Goal: Task Accomplishment & Management: Manage account settings

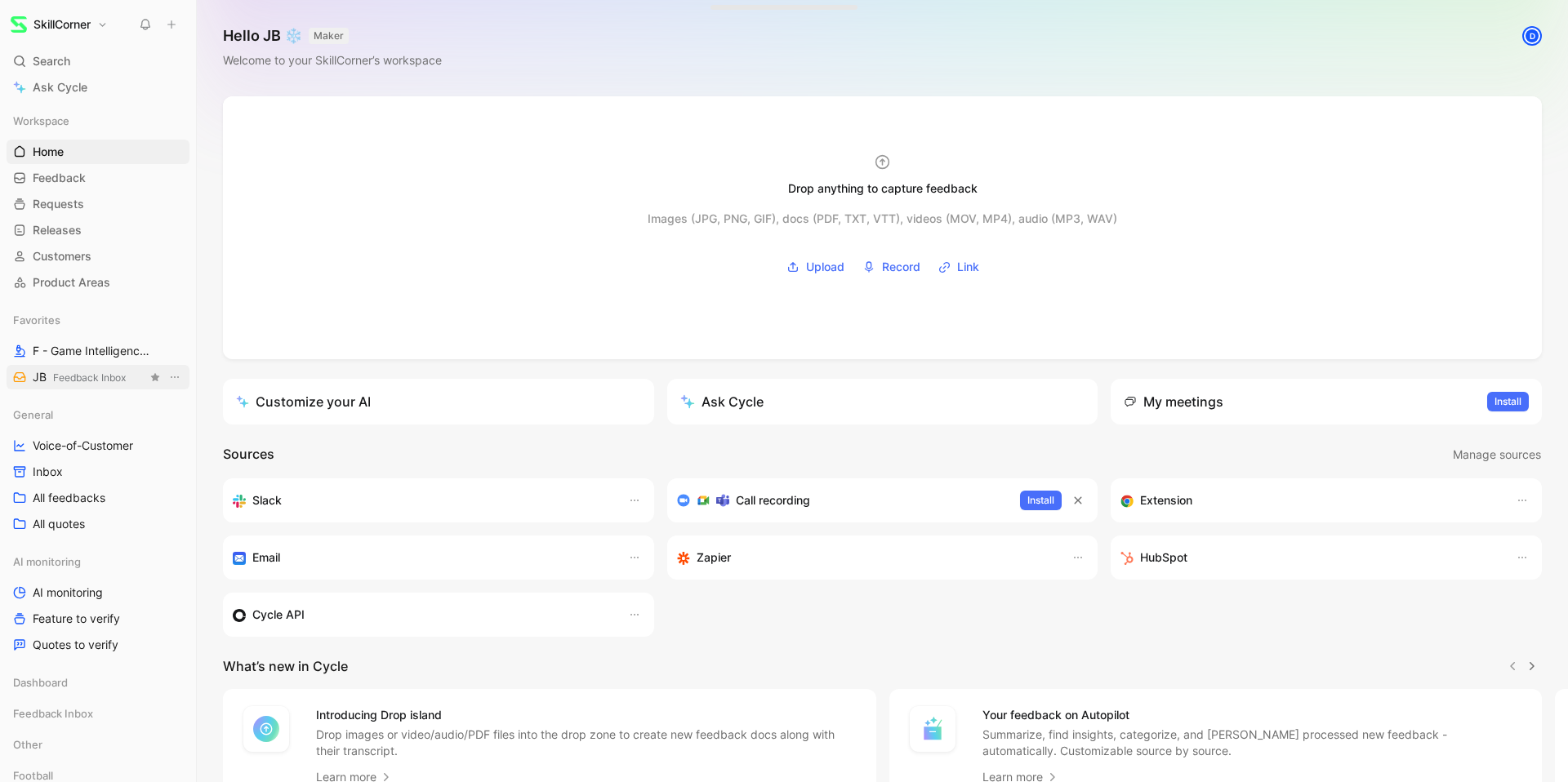
click at [85, 373] on span "Feedback Inbox" at bounding box center [89, 377] width 73 height 12
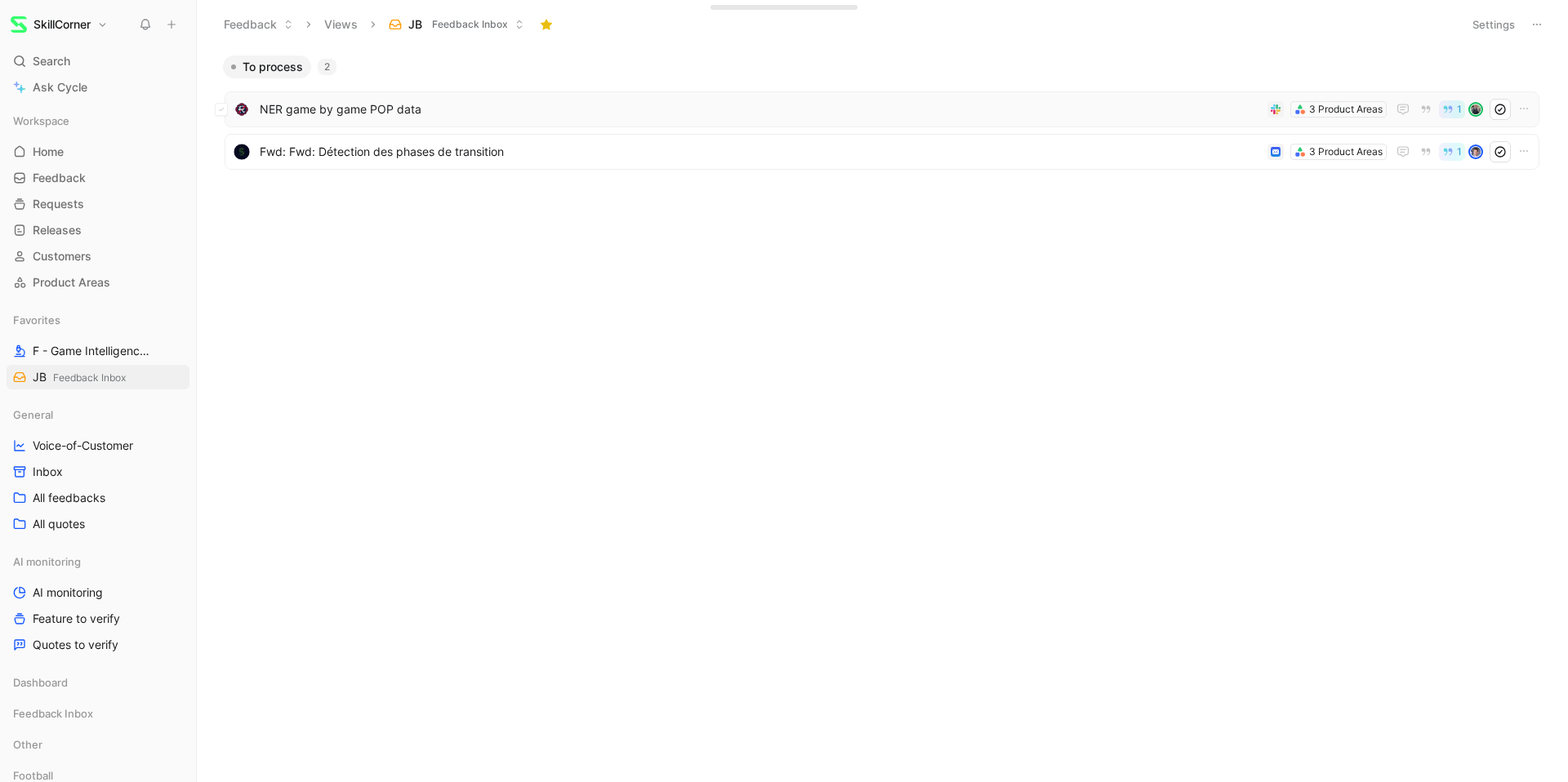
click at [354, 112] on span "NER game by game POP data" at bounding box center [760, 109] width 1001 height 19
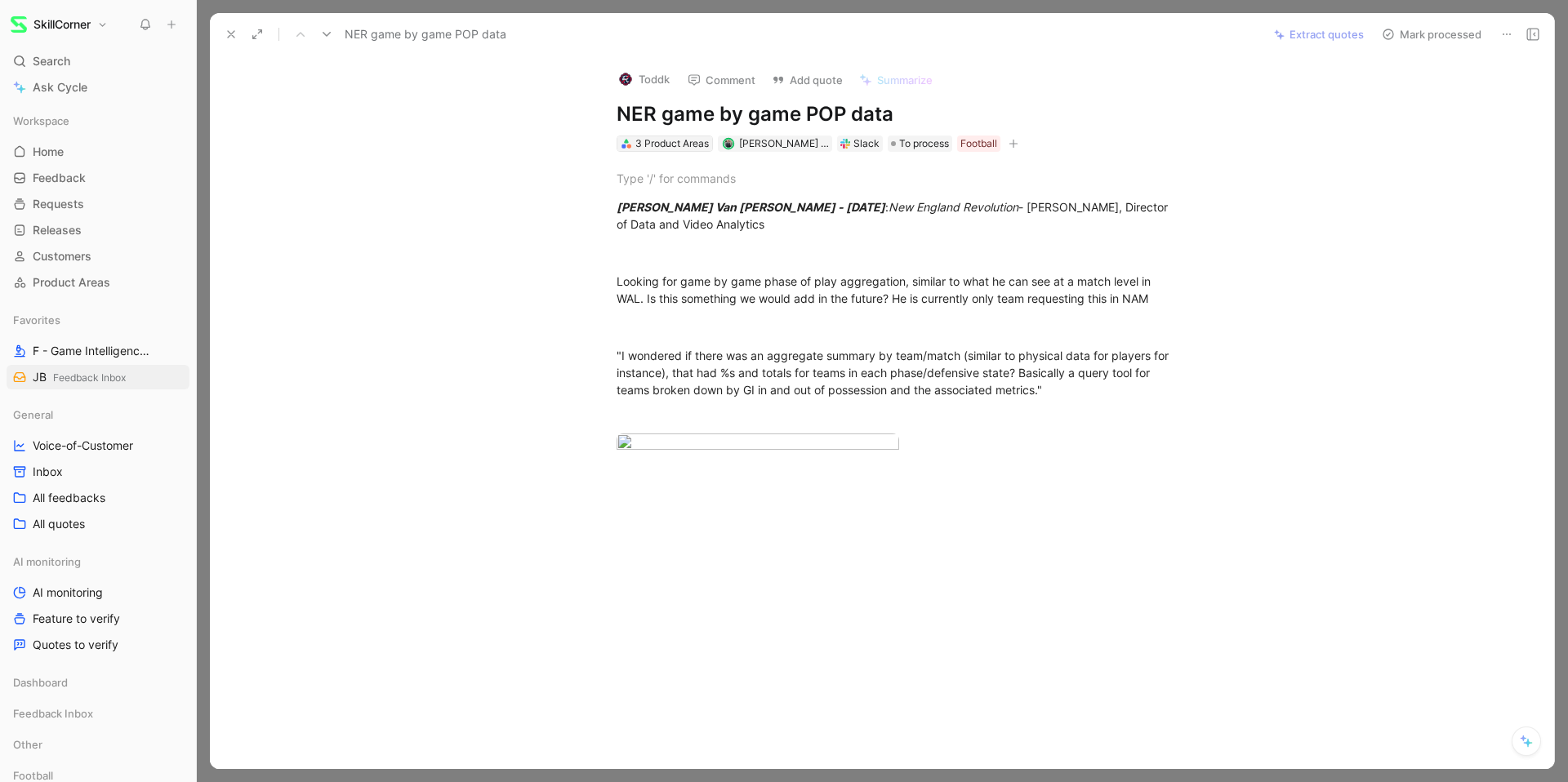
click at [673, 146] on div "3 Product Areas" at bounding box center [671, 143] width 74 height 16
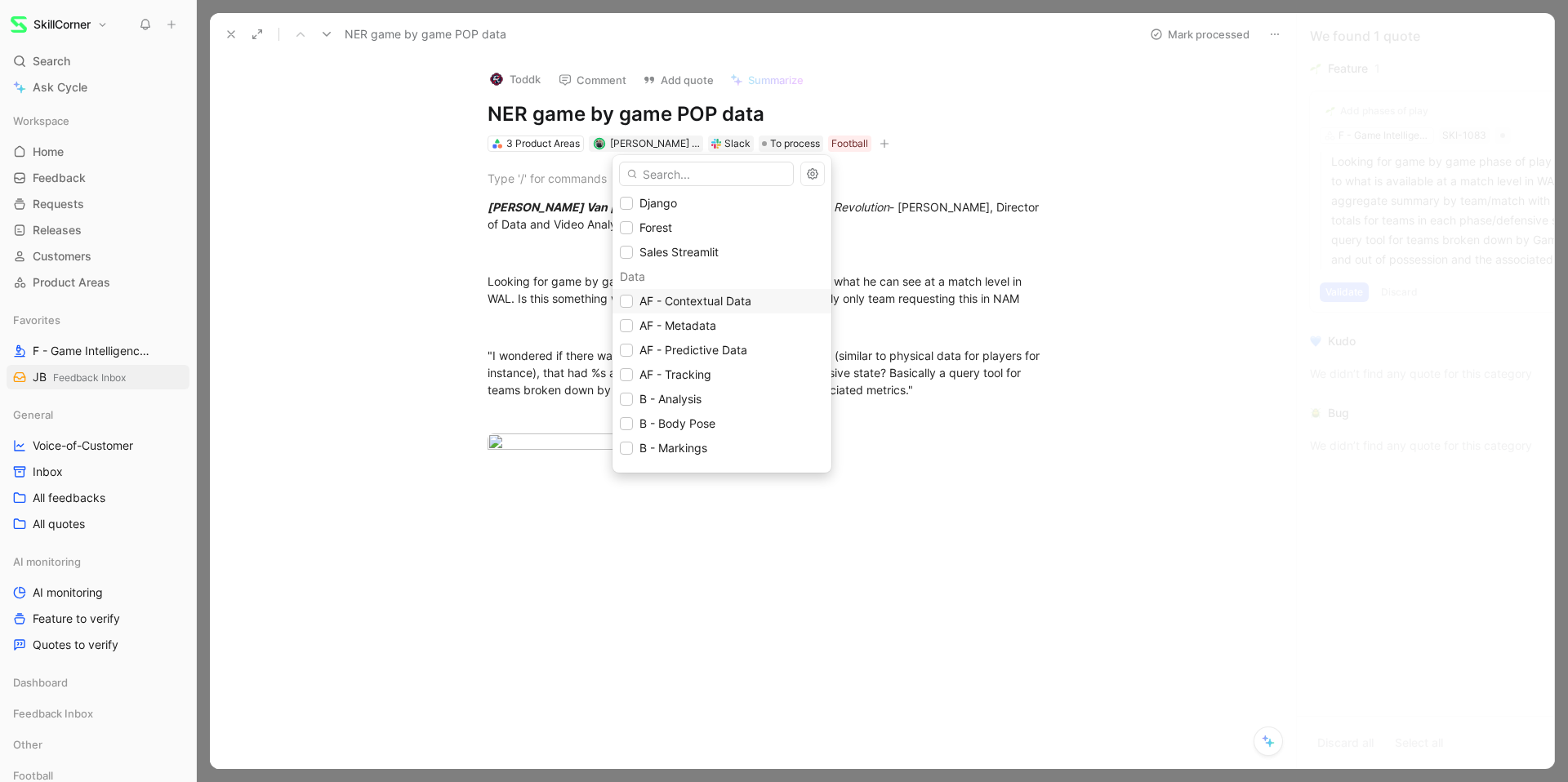
scroll to position [255, 0]
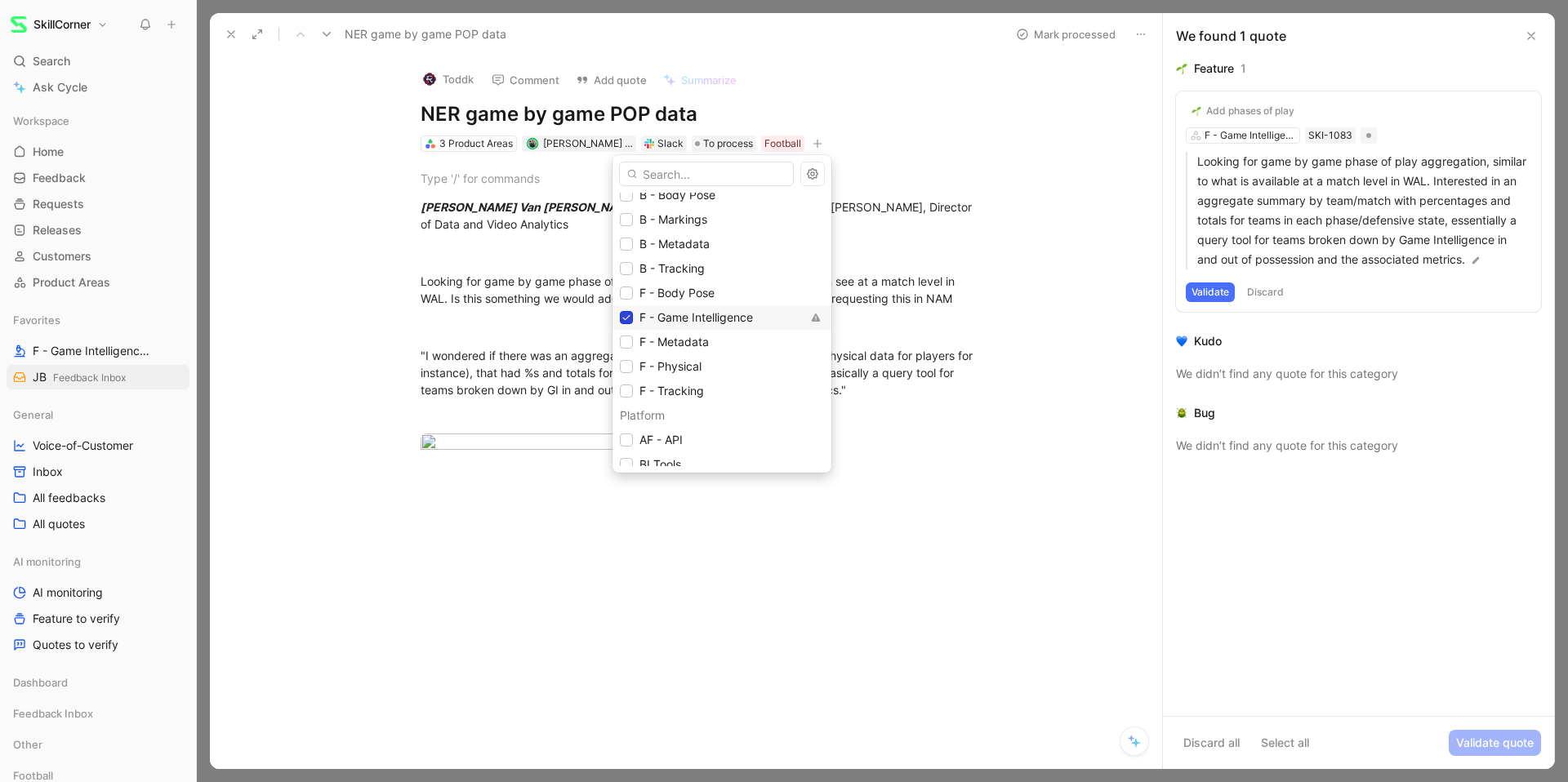
click at [629, 318] on div "Back Office [PERSON_NAME] Sales Streamlit Data AF - Contextual Data AF - Metada…" at bounding box center [721, 329] width 219 height 274
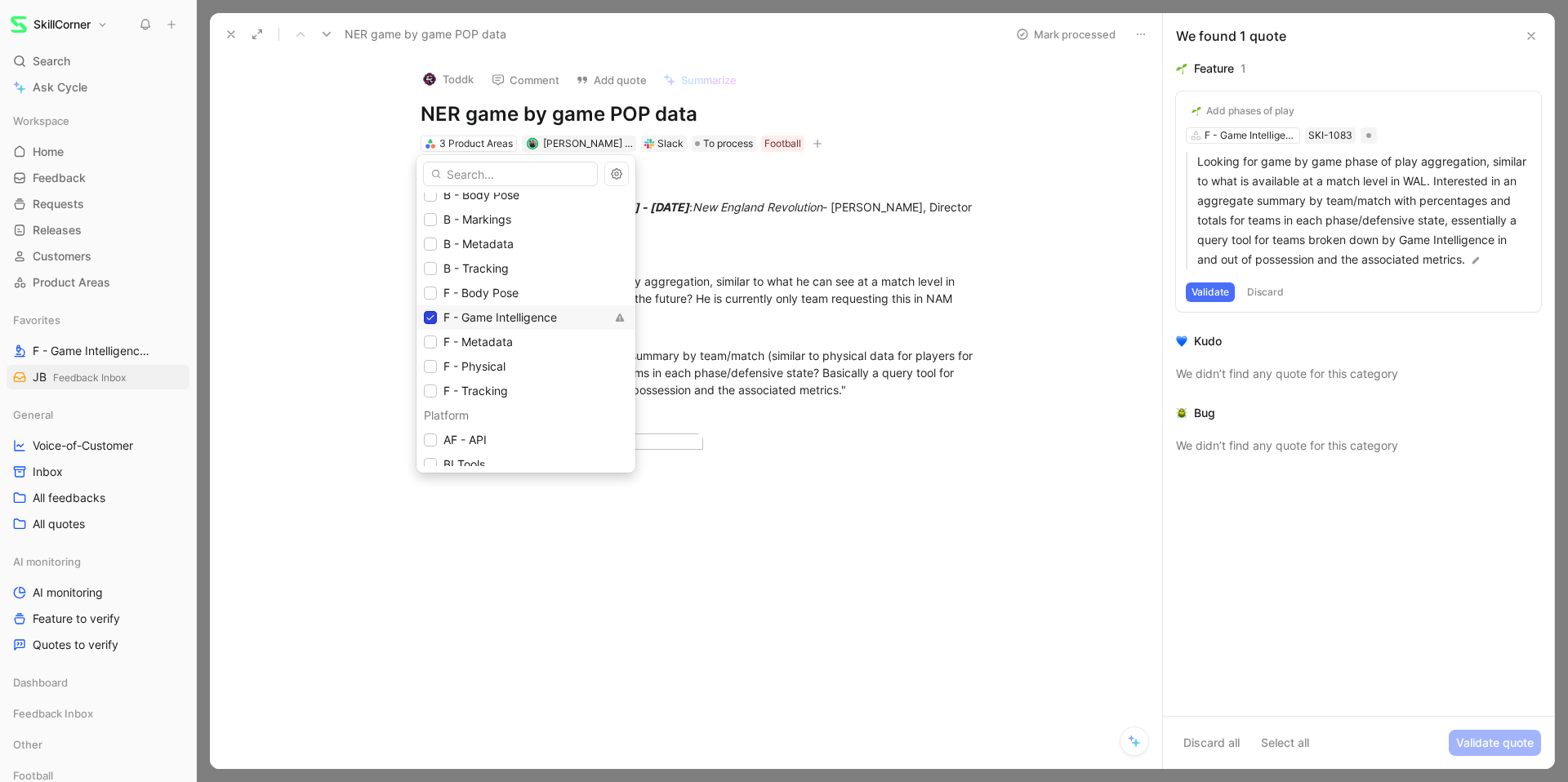
click at [433, 314] on icon at bounding box center [430, 317] width 10 height 10
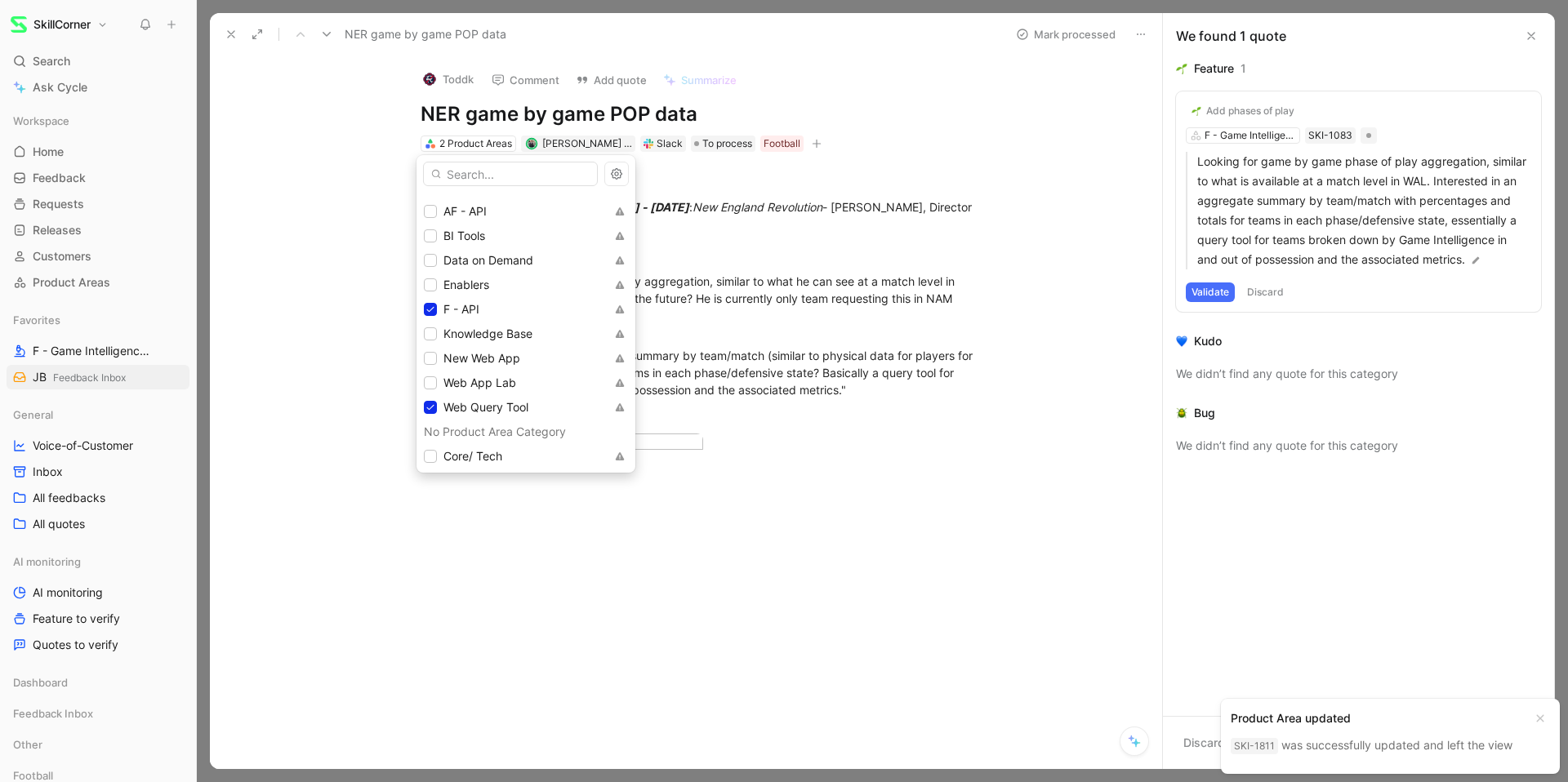
scroll to position [485, 0]
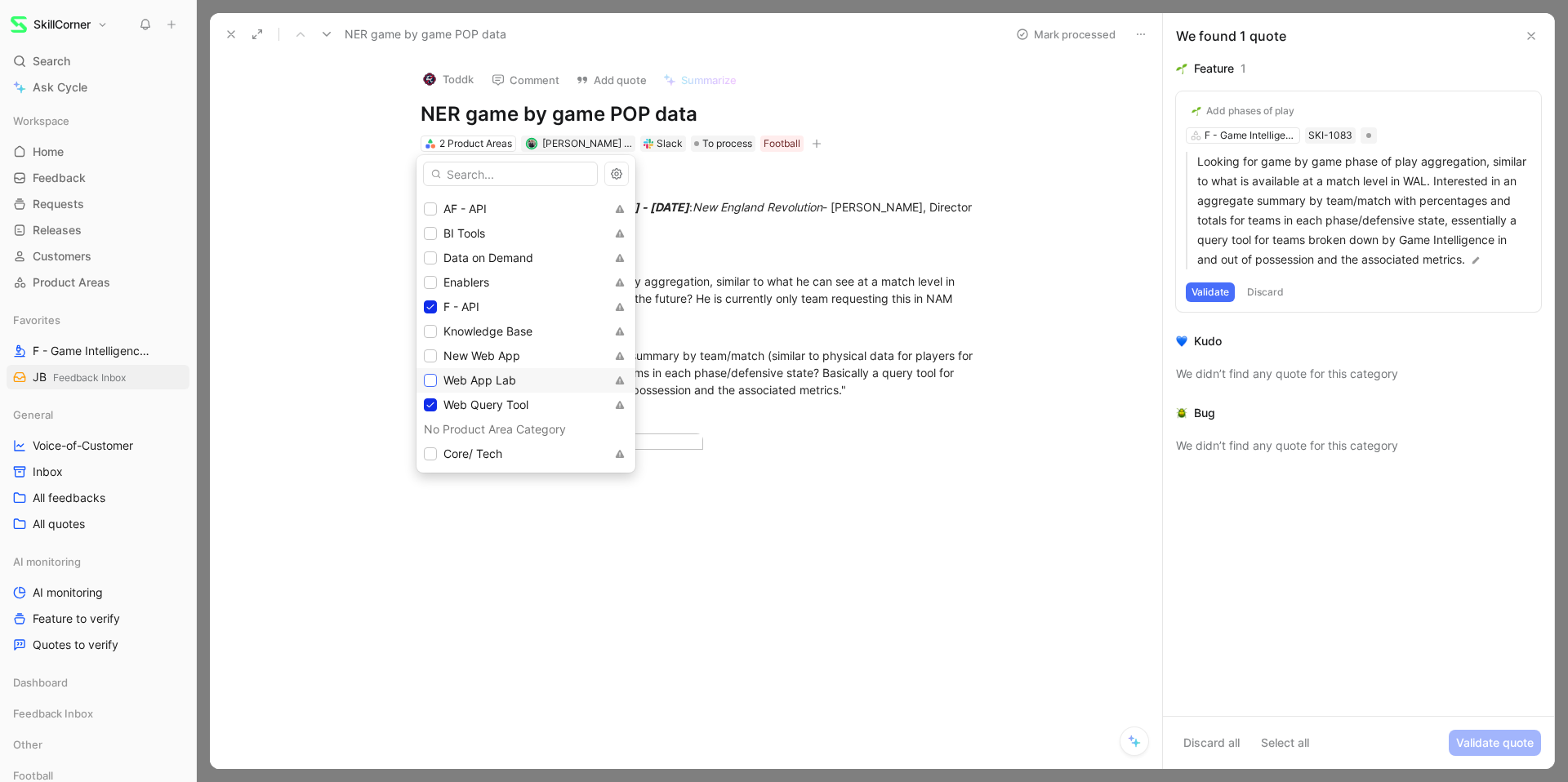
click at [429, 381] on icon at bounding box center [431, 381] width 7 height 5
click at [431, 402] on icon at bounding box center [430, 405] width 10 height 10
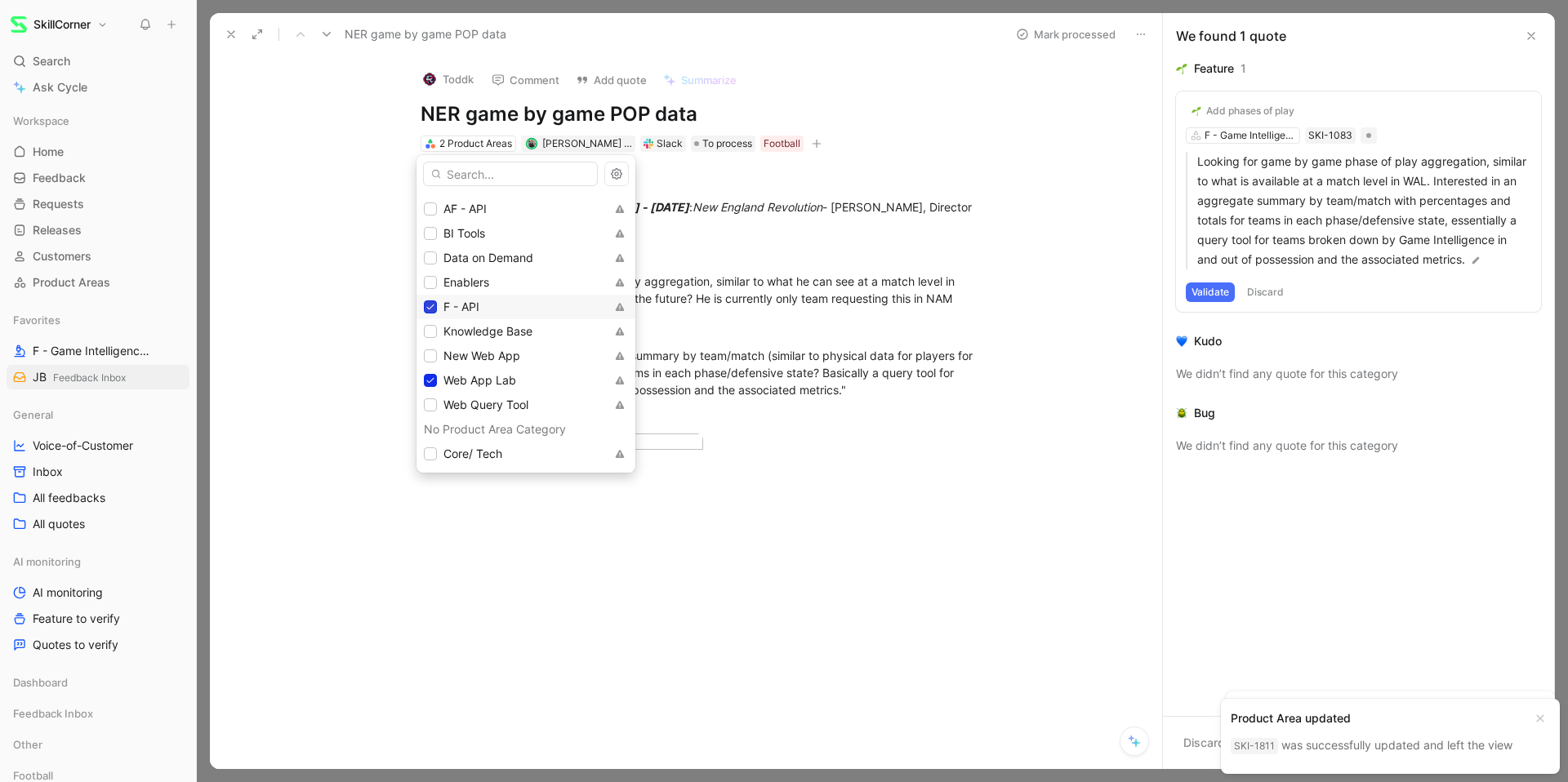
click at [433, 309] on icon at bounding box center [430, 306] width 10 height 10
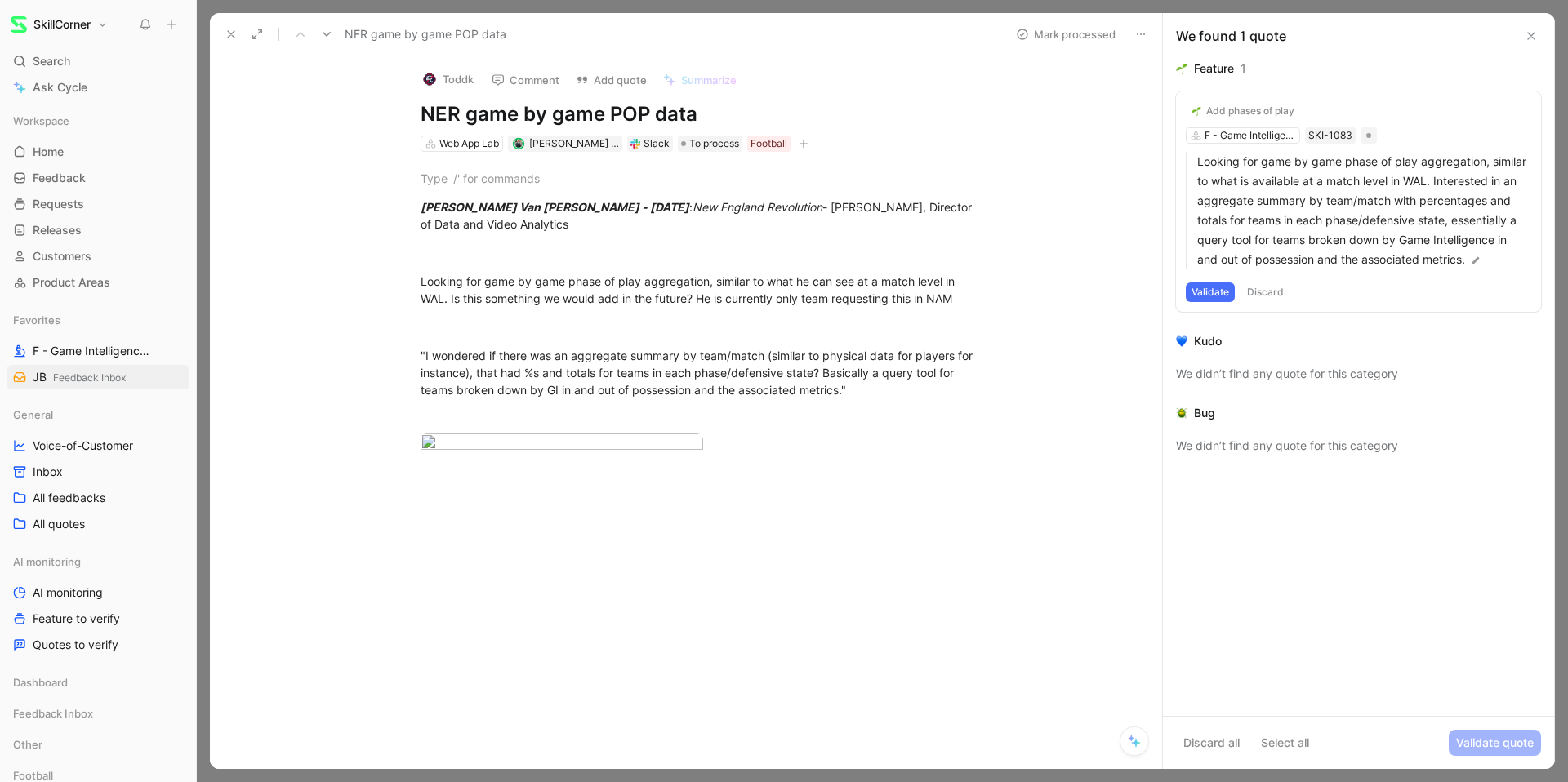
click at [1531, 33] on icon at bounding box center [1531, 35] width 13 height 13
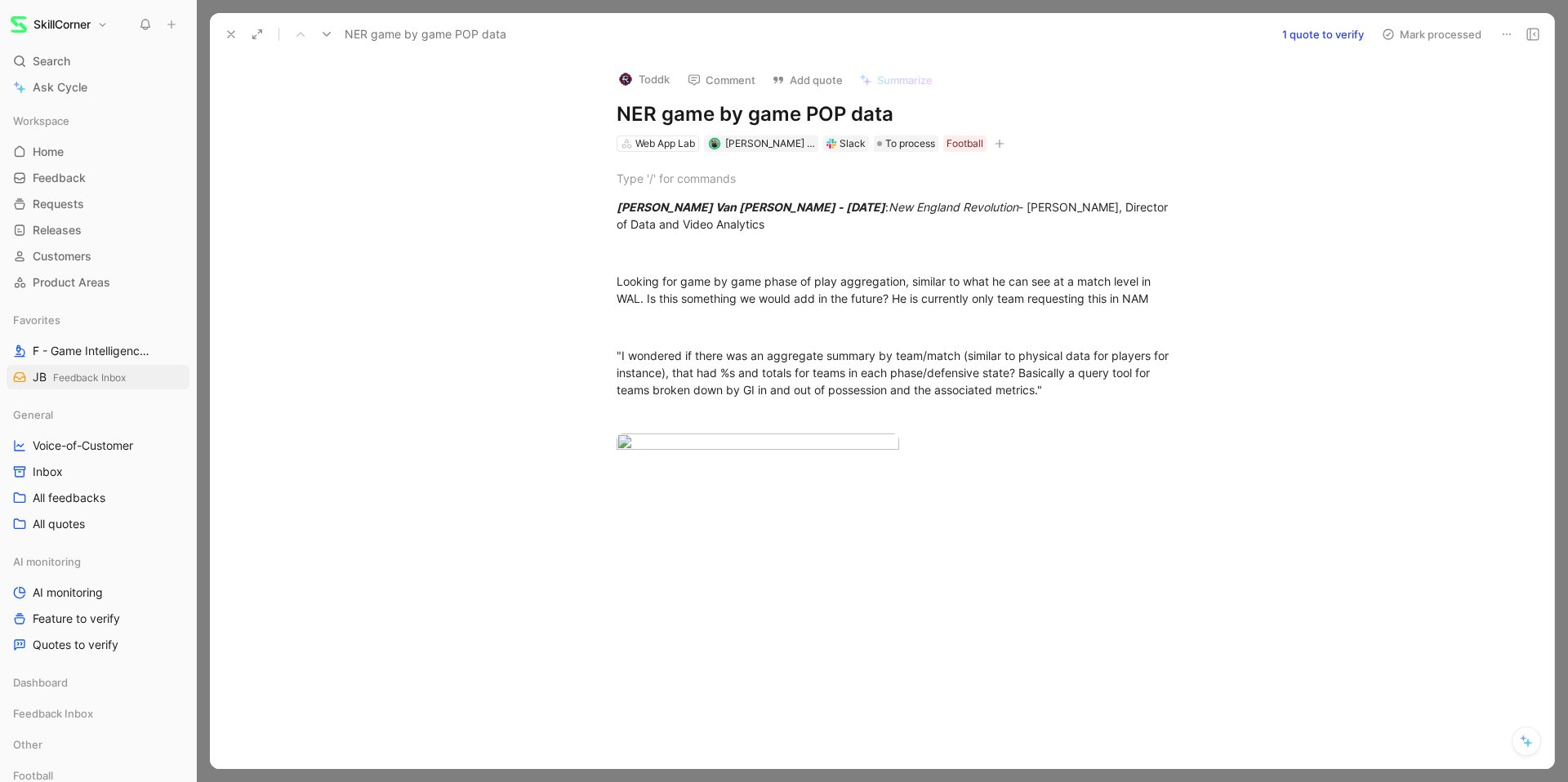
click at [236, 30] on icon at bounding box center [230, 34] width 13 height 13
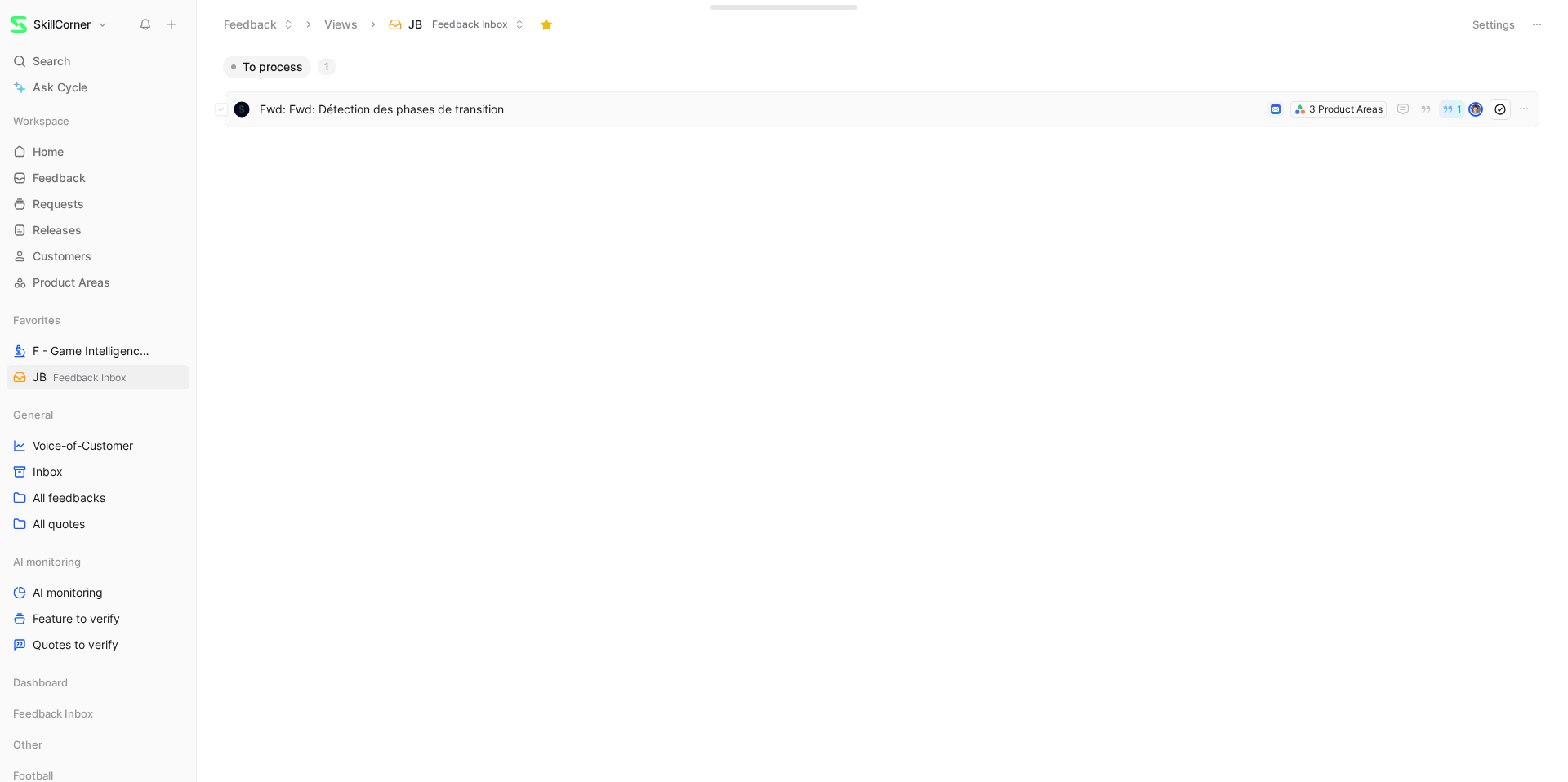
click at [335, 111] on span "Fwd: Fwd: Détection des phases de transition" at bounding box center [760, 109] width 1001 height 19
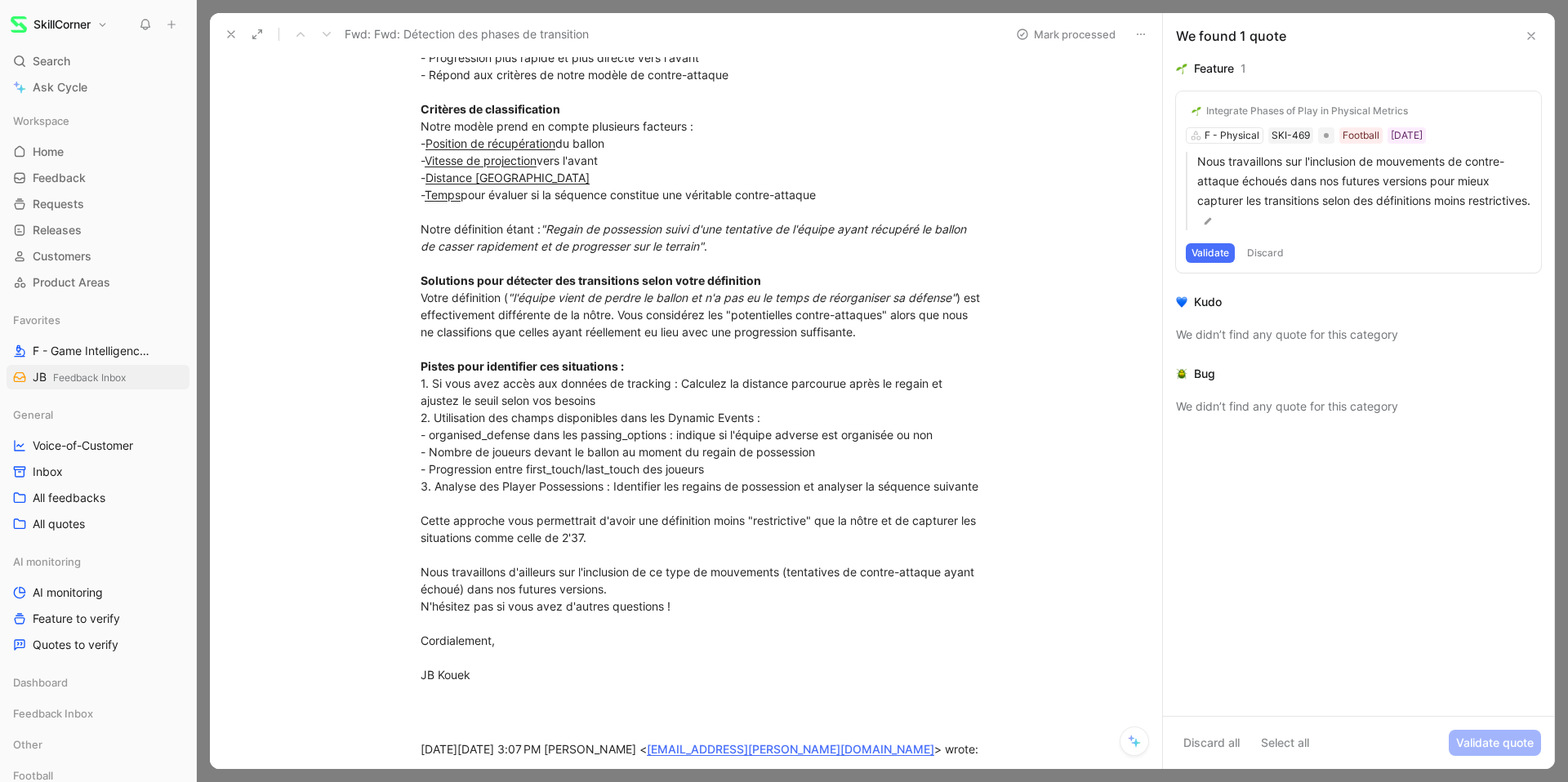
scroll to position [147, 0]
